Goal: Use online tool/utility

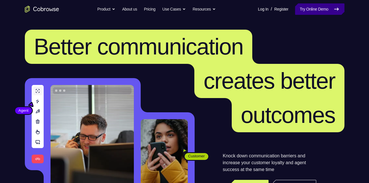
click at [303, 9] on link "Try Online Demo" at bounding box center [319, 8] width 49 height 11
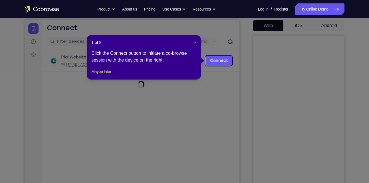
scroll to position [54, 0]
click at [218, 62] on link "Connect" at bounding box center [218, 61] width 27 height 10
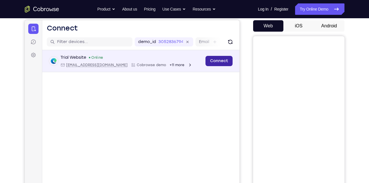
click at [219, 62] on link "Connect" at bounding box center [218, 61] width 27 height 10
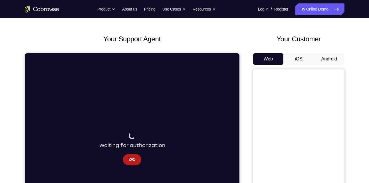
scroll to position [0, 0]
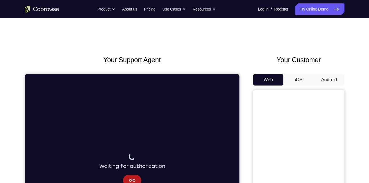
click at [299, 80] on button "iOS" at bounding box center [299, 79] width 31 height 11
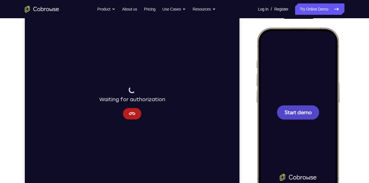
scroll to position [14, 0]
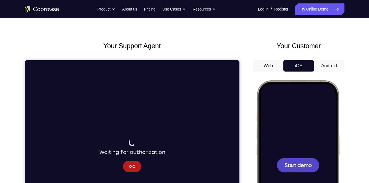
click at [329, 63] on button "Android" at bounding box center [329, 65] width 31 height 11
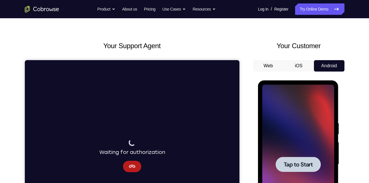
scroll to position [0, 0]
click at [302, 136] on div at bounding box center [299, 165] width 72 height 160
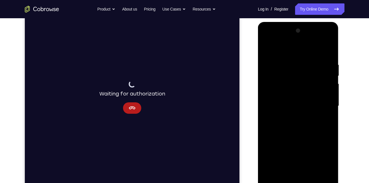
scroll to position [99, 0]
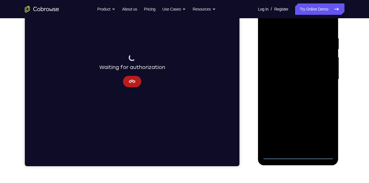
click at [300, 155] on div at bounding box center [299, 80] width 72 height 160
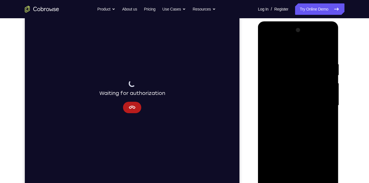
scroll to position [73, 0]
click at [322, 155] on div at bounding box center [299, 106] width 72 height 160
click at [276, 40] on div at bounding box center [299, 106] width 72 height 160
click at [321, 102] on div at bounding box center [299, 106] width 72 height 160
click at [294, 116] on div at bounding box center [299, 106] width 72 height 160
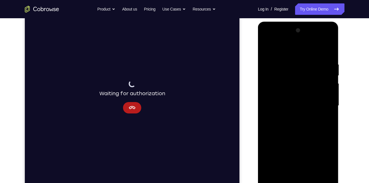
click at [293, 97] on div at bounding box center [299, 106] width 72 height 160
click at [288, 92] on div at bounding box center [299, 106] width 72 height 160
click at [299, 105] on div at bounding box center [299, 106] width 72 height 160
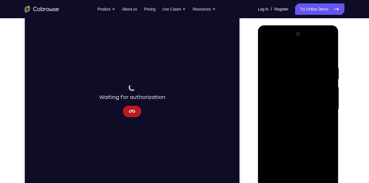
scroll to position [69, 0]
click at [276, 109] on div at bounding box center [299, 110] width 72 height 160
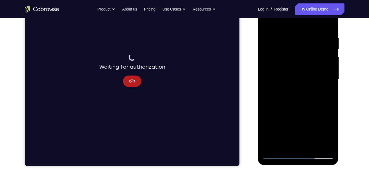
scroll to position [101, 0]
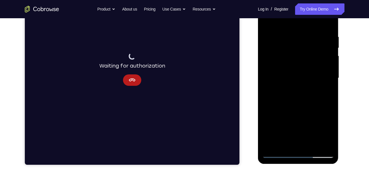
click at [306, 91] on div at bounding box center [299, 78] width 72 height 160
click at [306, 99] on div at bounding box center [299, 78] width 72 height 160
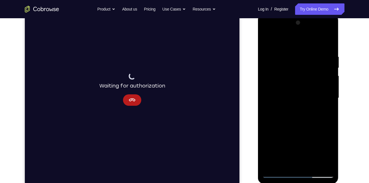
scroll to position [77, 0]
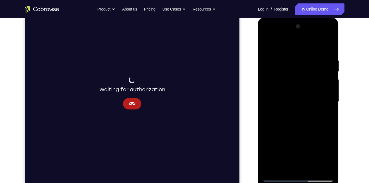
click at [330, 54] on div at bounding box center [299, 102] width 72 height 160
click at [331, 43] on div at bounding box center [299, 102] width 72 height 160
click at [266, 43] on div at bounding box center [299, 102] width 72 height 160
click at [313, 169] on div at bounding box center [299, 102] width 72 height 160
click at [300, 131] on div at bounding box center [299, 102] width 72 height 160
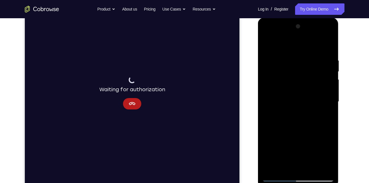
click at [292, 126] on div at bounding box center [299, 102] width 72 height 160
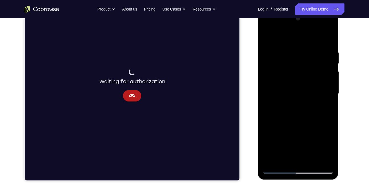
scroll to position [85, 0]
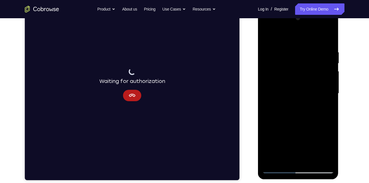
click at [278, 147] on div at bounding box center [299, 94] width 72 height 160
click at [267, 38] on div at bounding box center [299, 94] width 72 height 160
click at [296, 117] on div at bounding box center [299, 94] width 72 height 160
click at [289, 157] on div at bounding box center [299, 94] width 72 height 160
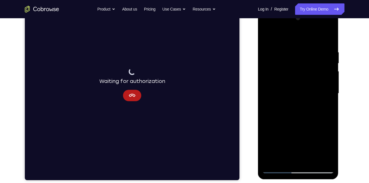
click at [309, 117] on div at bounding box center [299, 94] width 72 height 160
click at [290, 58] on div at bounding box center [299, 94] width 72 height 160
click at [287, 158] on div at bounding box center [299, 94] width 72 height 160
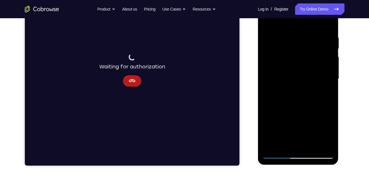
scroll to position [99, 0]
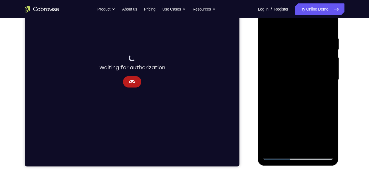
drag, startPoint x: 292, startPoint y: 117, endPoint x: 300, endPoint y: 67, distance: 50.6
click at [300, 67] on div at bounding box center [299, 80] width 72 height 160
drag, startPoint x: 301, startPoint y: 63, endPoint x: 302, endPoint y: 46, distance: 16.3
click at [302, 46] on div at bounding box center [299, 80] width 72 height 160
drag, startPoint x: 288, startPoint y: 129, endPoint x: 290, endPoint y: 64, distance: 65.5
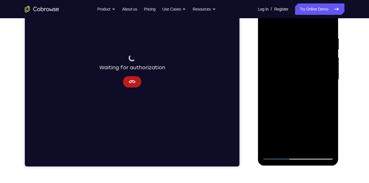
click at [290, 64] on div at bounding box center [299, 80] width 72 height 160
drag, startPoint x: 291, startPoint y: 139, endPoint x: 291, endPoint y: 81, distance: 57.1
click at [291, 81] on div at bounding box center [299, 80] width 72 height 160
drag, startPoint x: 292, startPoint y: 132, endPoint x: 293, endPoint y: 93, distance: 38.9
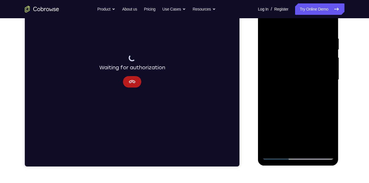
click at [293, 93] on div at bounding box center [299, 80] width 72 height 160
click at [307, 147] on div at bounding box center [299, 80] width 72 height 160
drag, startPoint x: 299, startPoint y: 108, endPoint x: 299, endPoint y: 92, distance: 16.6
click at [299, 92] on div at bounding box center [299, 80] width 72 height 160
drag, startPoint x: 294, startPoint y: 128, endPoint x: 291, endPoint y: 63, distance: 64.9
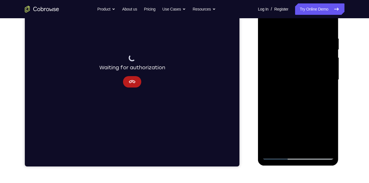
click at [291, 63] on div at bounding box center [299, 80] width 72 height 160
drag, startPoint x: 290, startPoint y: 58, endPoint x: 291, endPoint y: 69, distance: 10.9
click at [291, 69] on div at bounding box center [299, 80] width 72 height 160
drag, startPoint x: 291, startPoint y: 83, endPoint x: 290, endPoint y: 118, distance: 34.9
click at [290, 118] on div at bounding box center [299, 80] width 72 height 160
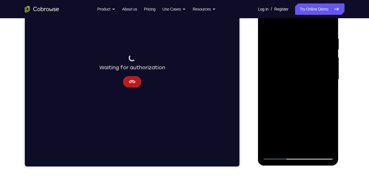
click at [277, 57] on div at bounding box center [299, 80] width 72 height 160
click at [285, 76] on div at bounding box center [299, 80] width 72 height 160
click at [326, 144] on div at bounding box center [299, 80] width 72 height 160
click at [281, 155] on div at bounding box center [299, 80] width 72 height 160
click at [281, 156] on div at bounding box center [299, 80] width 72 height 160
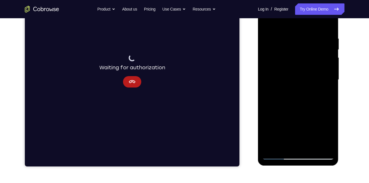
click at [284, 146] on div at bounding box center [299, 80] width 72 height 160
click at [286, 127] on div at bounding box center [299, 80] width 72 height 160
click at [324, 124] on div at bounding box center [299, 80] width 72 height 160
click at [332, 135] on div at bounding box center [299, 80] width 72 height 160
click at [324, 115] on div at bounding box center [299, 80] width 72 height 160
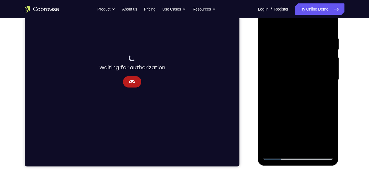
click at [281, 105] on div at bounding box center [299, 80] width 72 height 160
click at [327, 94] on div at bounding box center [299, 80] width 72 height 160
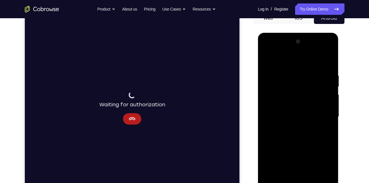
click at [268, 59] on div at bounding box center [299, 117] width 72 height 160
click at [301, 128] on div at bounding box center [299, 117] width 72 height 160
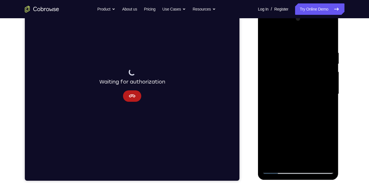
scroll to position [85, 0]
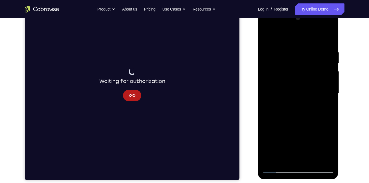
drag, startPoint x: 316, startPoint y: 77, endPoint x: 318, endPoint y: 129, distance: 51.5
click at [318, 129] on div at bounding box center [299, 94] width 72 height 160
drag, startPoint x: 323, startPoint y: 84, endPoint x: 321, endPoint y: 111, distance: 27.5
click at [321, 111] on div at bounding box center [299, 94] width 72 height 160
drag, startPoint x: 321, startPoint y: 89, endPoint x: 314, endPoint y: 145, distance: 55.5
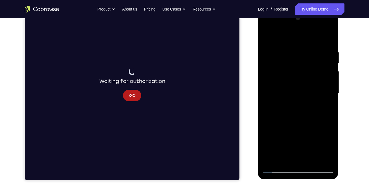
click at [314, 145] on div at bounding box center [299, 94] width 72 height 160
drag, startPoint x: 314, startPoint y: 89, endPoint x: 311, endPoint y: 149, distance: 60.9
click at [311, 149] on div at bounding box center [299, 94] width 72 height 160
drag, startPoint x: 315, startPoint y: 81, endPoint x: 311, endPoint y: 144, distance: 62.7
click at [311, 144] on div at bounding box center [299, 94] width 72 height 160
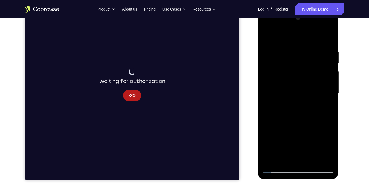
drag, startPoint x: 318, startPoint y: 117, endPoint x: 317, endPoint y: 13, distance: 103.7
click at [317, 14] on div at bounding box center [299, 94] width 72 height 160
drag, startPoint x: 318, startPoint y: 117, endPoint x: 316, endPoint y: 14, distance: 102.9
click at [316, 14] on div at bounding box center [299, 94] width 72 height 160
drag, startPoint x: 316, startPoint y: 115, endPoint x: 316, endPoint y: 52, distance: 62.6
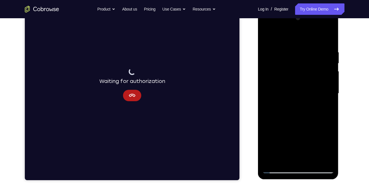
click at [316, 52] on div at bounding box center [299, 94] width 72 height 160
click at [288, 156] on div at bounding box center [299, 94] width 72 height 160
click at [298, 137] on div at bounding box center [299, 94] width 72 height 160
click at [292, 138] on div at bounding box center [299, 94] width 72 height 160
click at [304, 151] on div at bounding box center [299, 94] width 72 height 160
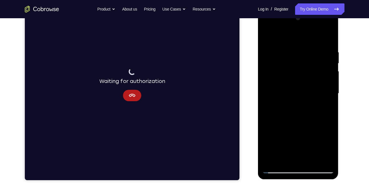
click at [304, 151] on div at bounding box center [299, 94] width 72 height 160
click at [326, 107] on div at bounding box center [299, 94] width 72 height 160
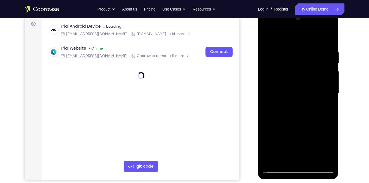
click at [267, 36] on div at bounding box center [299, 94] width 72 height 160
click at [305, 116] on div at bounding box center [299, 94] width 72 height 160
click at [283, 147] on div at bounding box center [299, 94] width 72 height 160
click at [267, 37] on div at bounding box center [299, 94] width 72 height 160
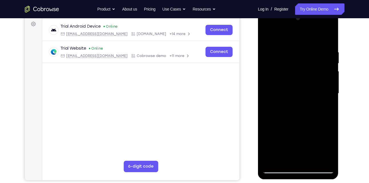
click at [299, 129] on div at bounding box center [299, 94] width 72 height 160
click at [267, 38] on div at bounding box center [299, 94] width 72 height 160
click at [269, 36] on div at bounding box center [299, 94] width 72 height 160
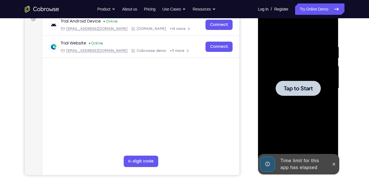
scroll to position [91, 0]
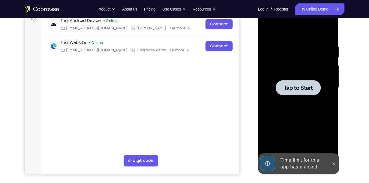
click at [302, 92] on div at bounding box center [298, 87] width 45 height 15
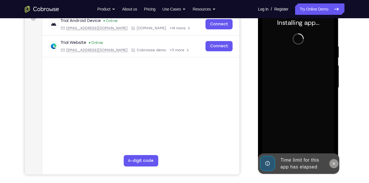
click at [333, 164] on icon at bounding box center [334, 164] width 5 height 5
